Goal: Task Accomplishment & Management: Manage account settings

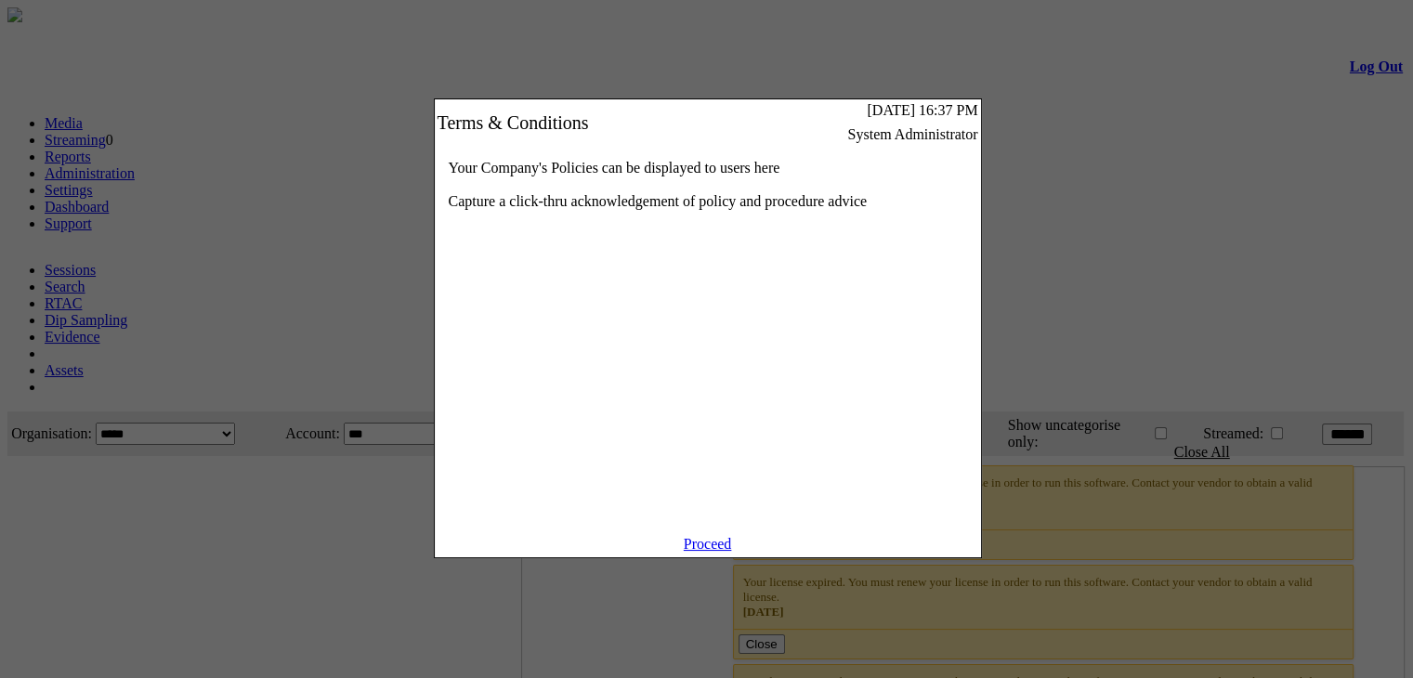
click at [702, 551] on link "Proceed" at bounding box center [708, 544] width 48 height 16
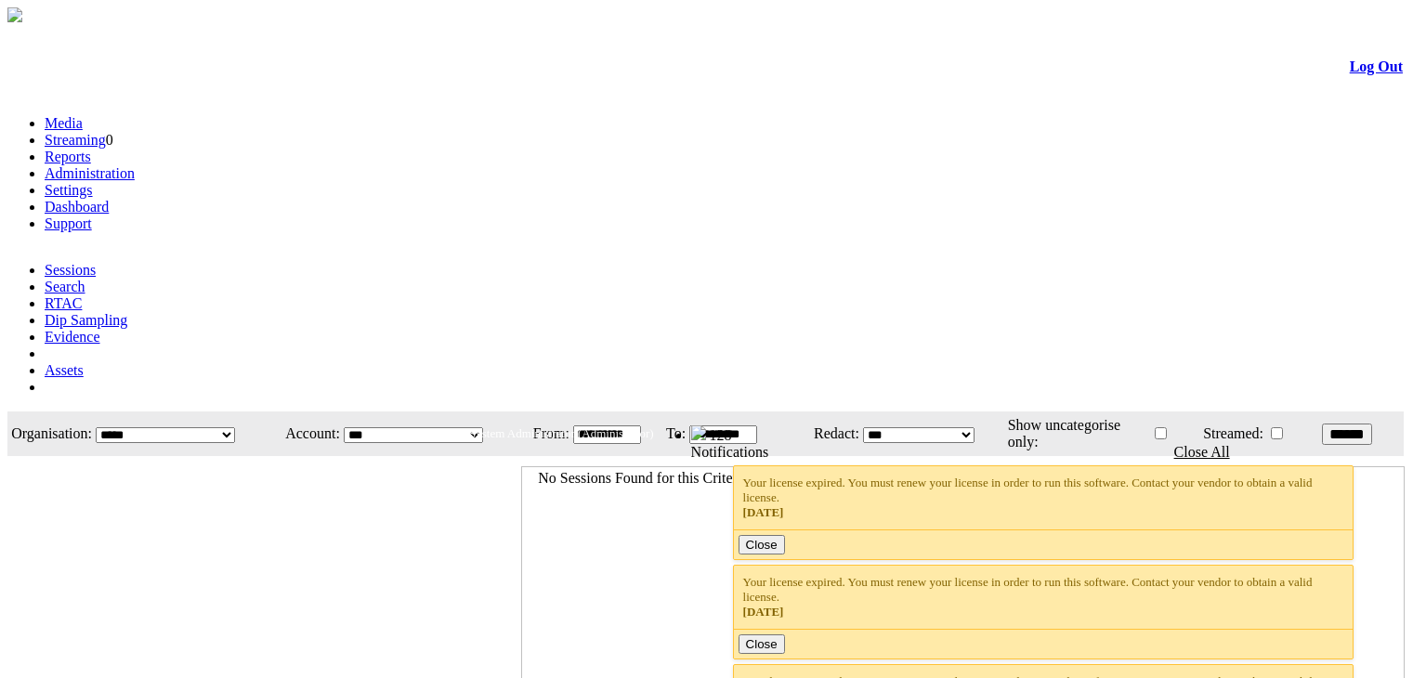
click at [93, 182] on link "Settings" at bounding box center [69, 190] width 48 height 16
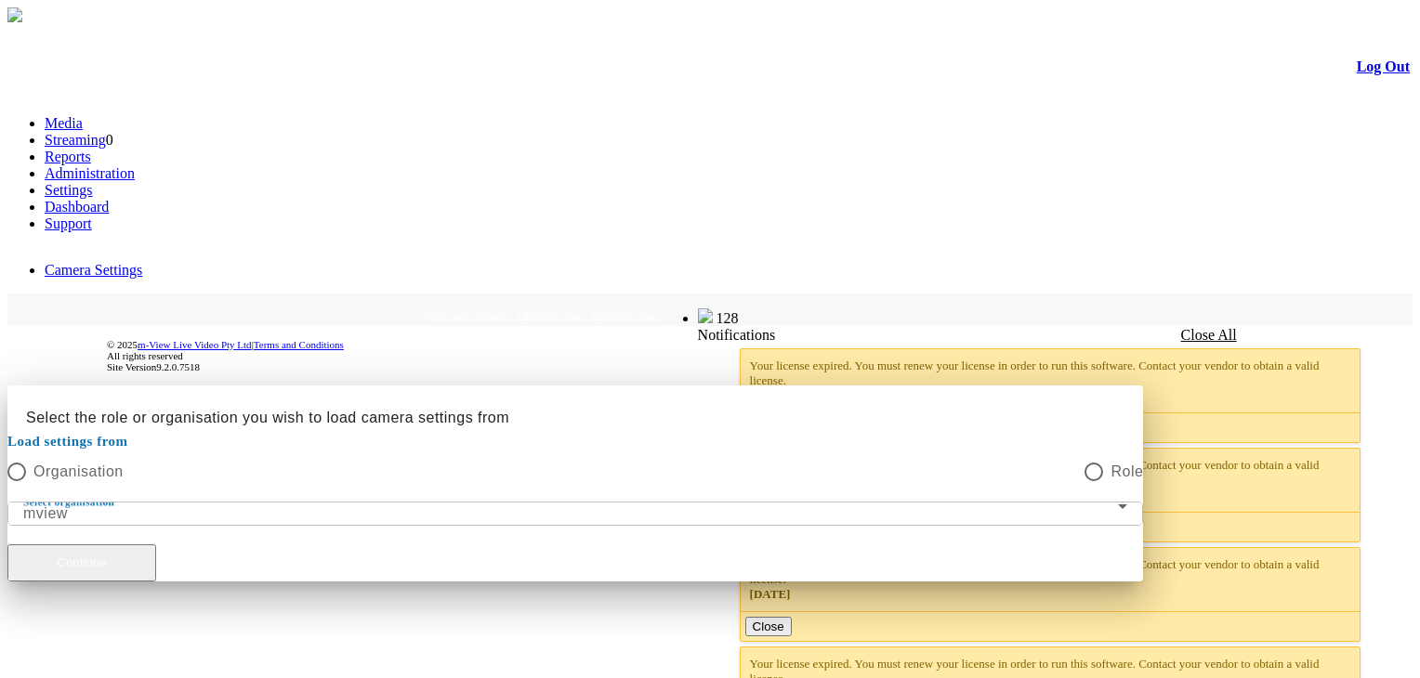
click at [156, 544] on button "Continue" at bounding box center [81, 562] width 149 height 37
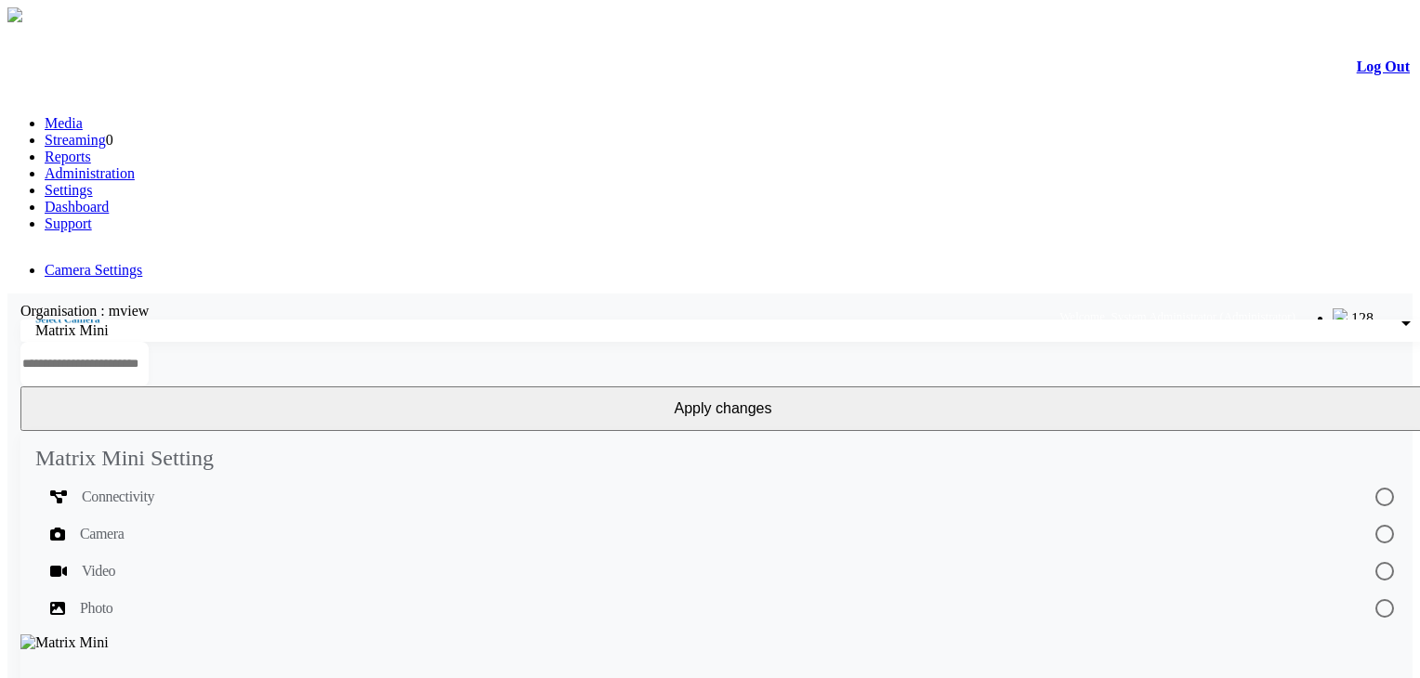
click at [216, 516] on mat-list-option "Camera" at bounding box center [722, 534] width 1375 height 37
